Goal: Information Seeking & Learning: Find specific fact

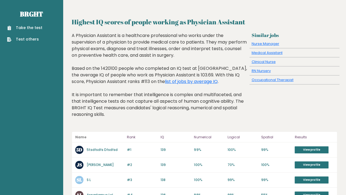
click at [226, 98] on div "A Physician Assistant is a healthcare professional who works under the supervis…" at bounding box center [160, 79] width 176 height 94
click at [165, 82] on link "list of jobs by average IQ" at bounding box center [191, 81] width 53 height 6
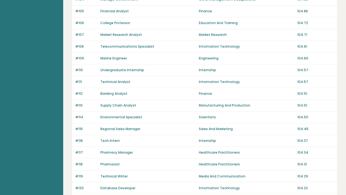
scroll to position [387, 0]
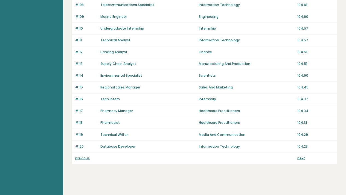
click at [84, 155] on link "previous" at bounding box center [82, 157] width 15 height 5
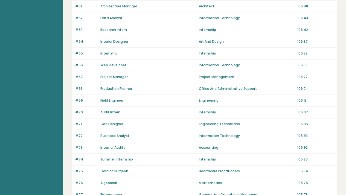
scroll to position [387, 0]
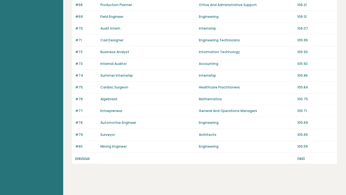
click at [76, 155] on link "previous" at bounding box center [82, 157] width 15 height 5
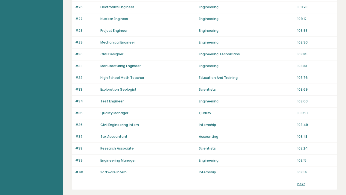
scroll to position [361, 0]
